Goal: Task Accomplishment & Management: Manage account settings

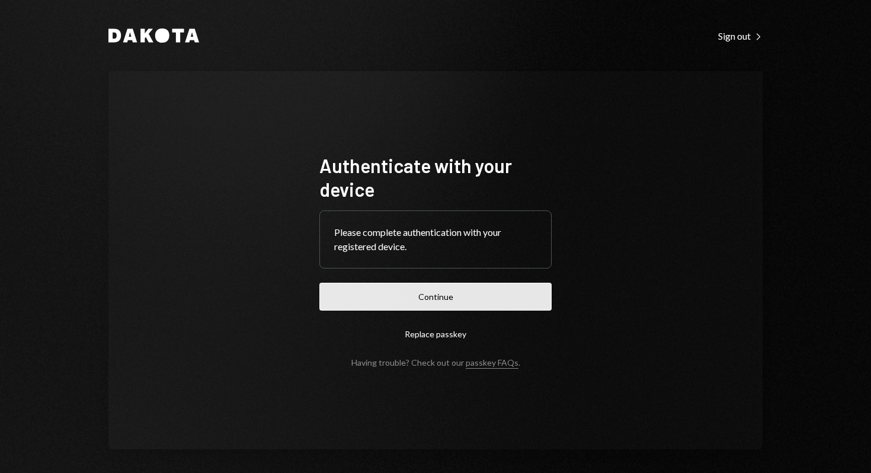
click at [490, 301] on button "Continue" at bounding box center [435, 297] width 232 height 28
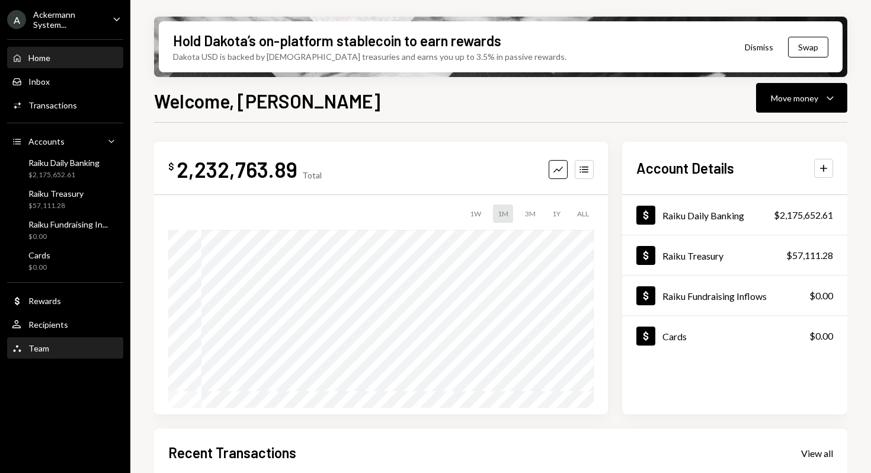
click at [53, 340] on div "Team Team" at bounding box center [65, 348] width 107 height 20
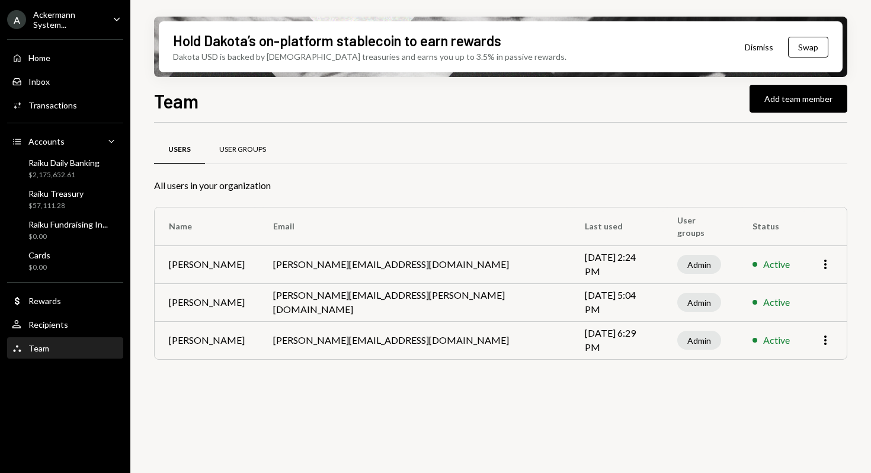
click at [254, 147] on div "User Groups" at bounding box center [242, 150] width 47 height 10
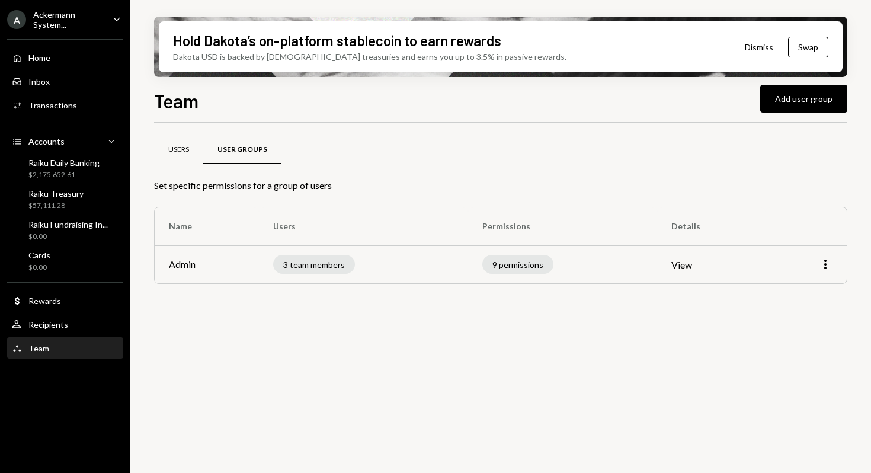
click at [180, 155] on div "Users" at bounding box center [178, 150] width 49 height 28
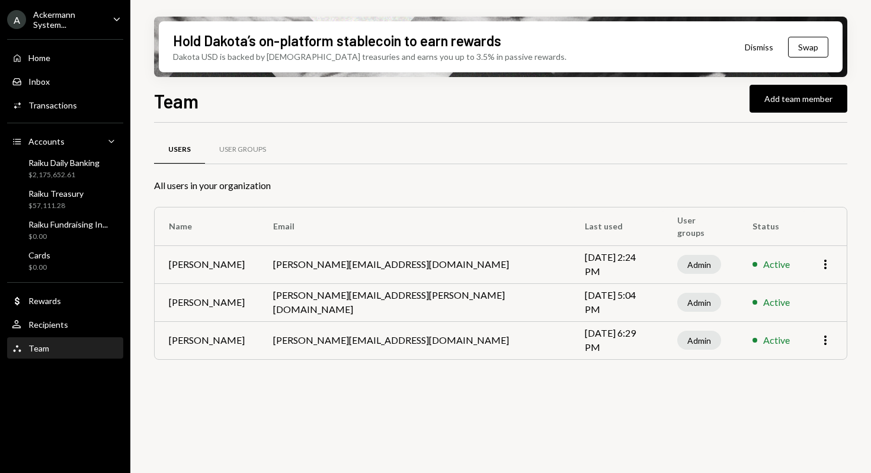
click at [72, 27] on div "Ackermann System..." at bounding box center [68, 19] width 70 height 20
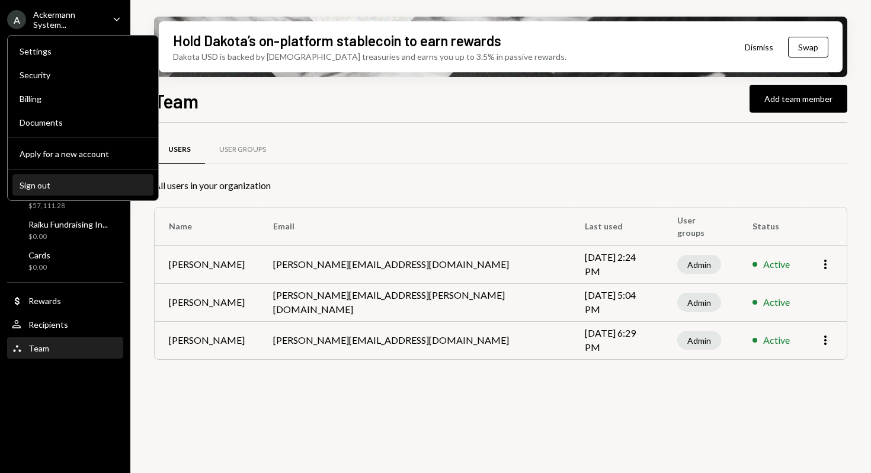
click at [51, 180] on div "Sign out" at bounding box center [83, 185] width 127 height 10
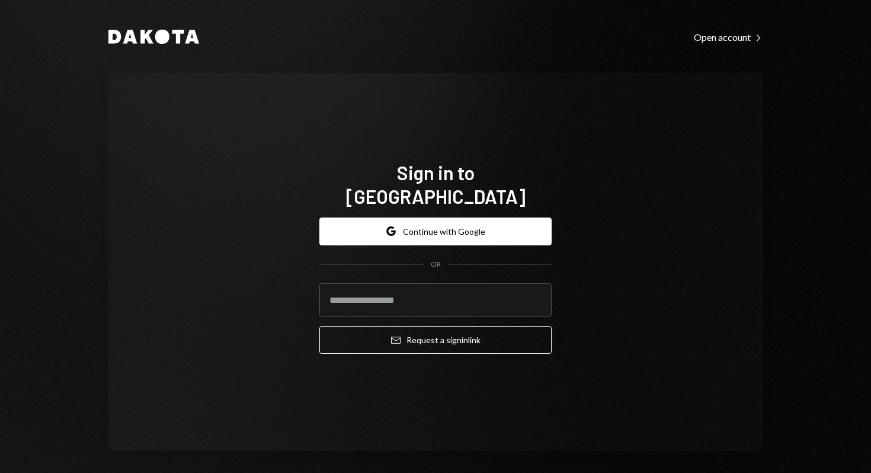
type input "**********"
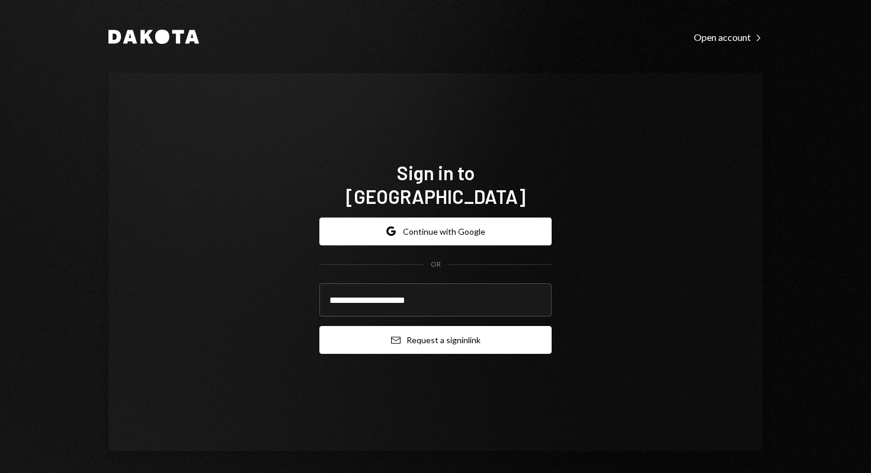
click at [422, 328] on button "Email Request a sign in link" at bounding box center [435, 340] width 232 height 28
